Goal: Task Accomplishment & Management: Use online tool/utility

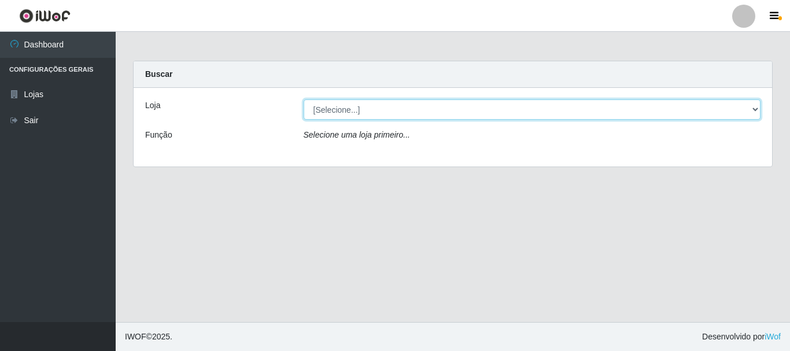
click at [348, 112] on select "[Selecione...] [GEOGRAPHIC_DATA] [GEOGRAPHIC_DATA]" at bounding box center [532, 109] width 457 height 20
select select "64"
click at [304, 99] on select "[Selecione...] [GEOGRAPHIC_DATA] [GEOGRAPHIC_DATA]" at bounding box center [532, 109] width 457 height 20
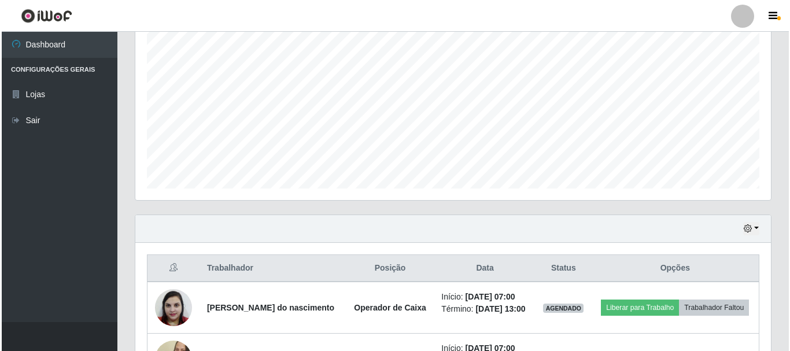
scroll to position [231, 0]
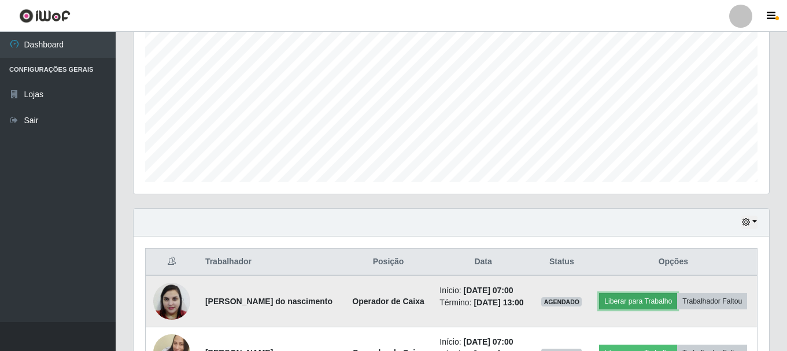
click at [677, 294] on button "Liberar para Trabalho" at bounding box center [638, 301] width 78 height 16
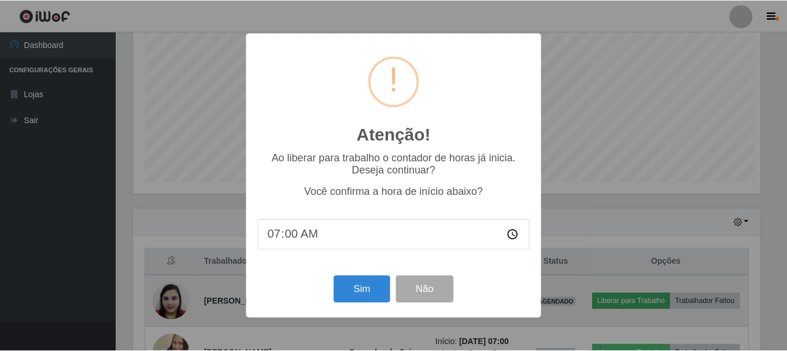
scroll to position [240, 630]
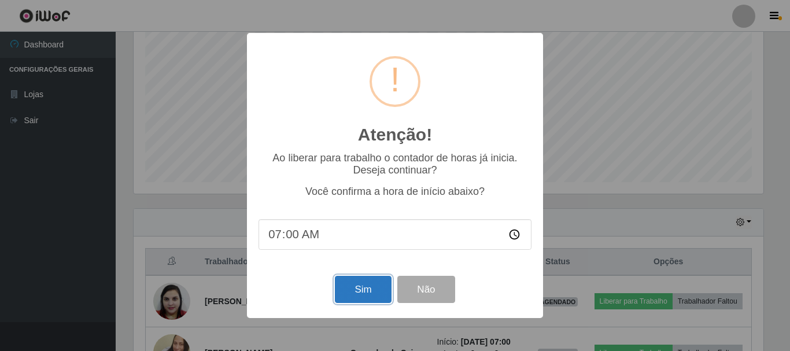
click at [368, 286] on button "Sim" at bounding box center [363, 289] width 56 height 27
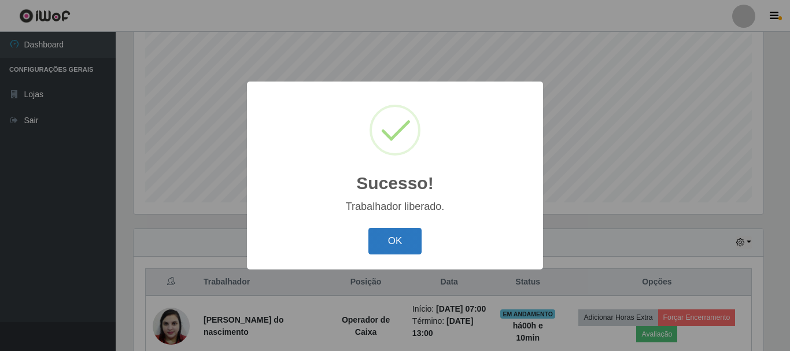
click at [390, 245] on button "OK" at bounding box center [395, 241] width 54 height 27
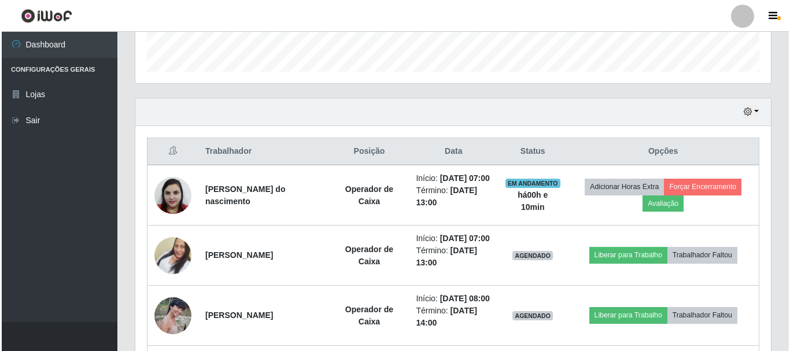
scroll to position [385, 0]
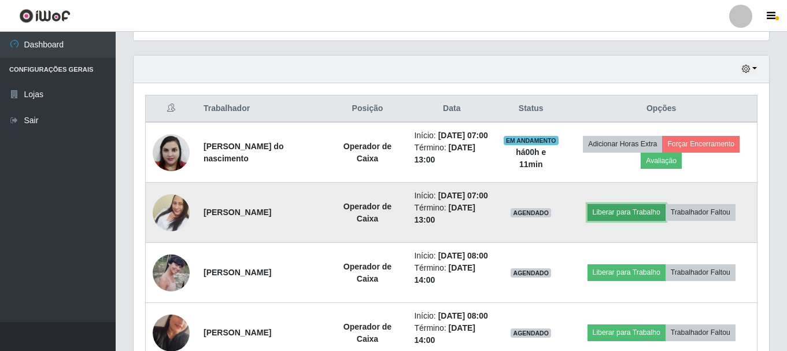
click at [627, 220] on button "Liberar para Trabalho" at bounding box center [626, 212] width 78 height 16
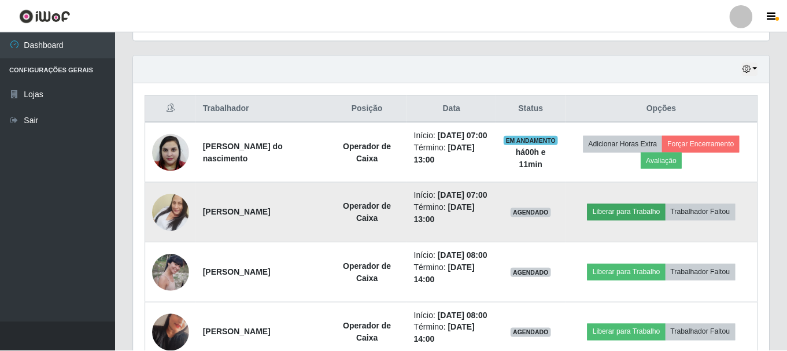
scroll to position [240, 630]
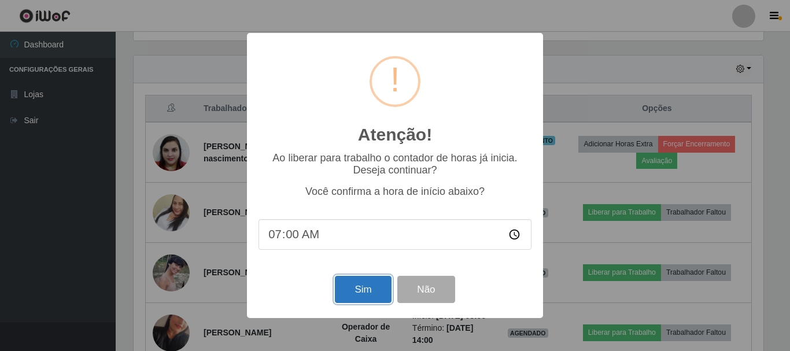
click at [370, 287] on button "Sim" at bounding box center [363, 289] width 56 height 27
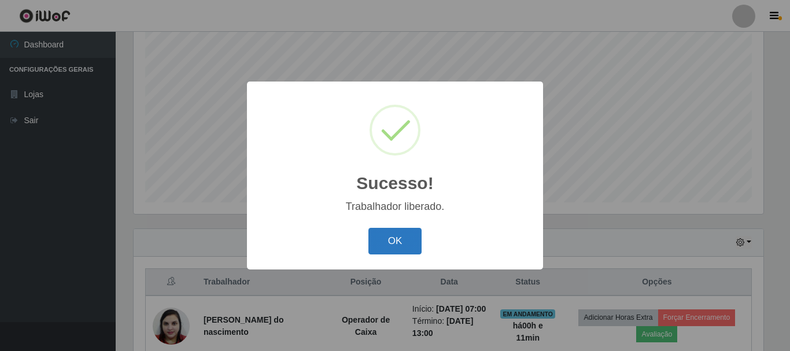
click at [395, 245] on button "OK" at bounding box center [395, 241] width 54 height 27
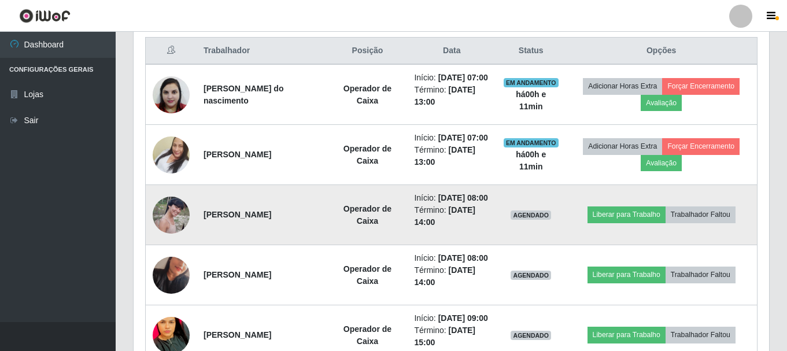
scroll to position [500, 0]
